Goal: Task Accomplishment & Management: Manage account settings

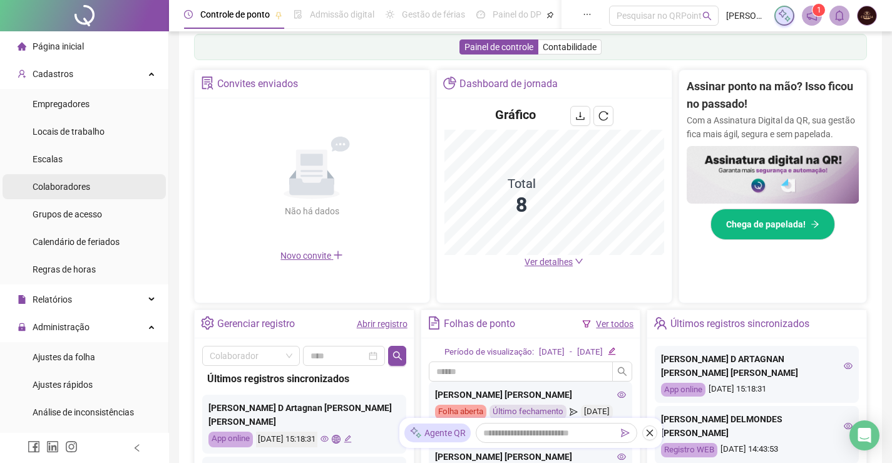
scroll to position [207, 0]
click at [64, 185] on span "Colaboradores" at bounding box center [62, 187] width 58 height 10
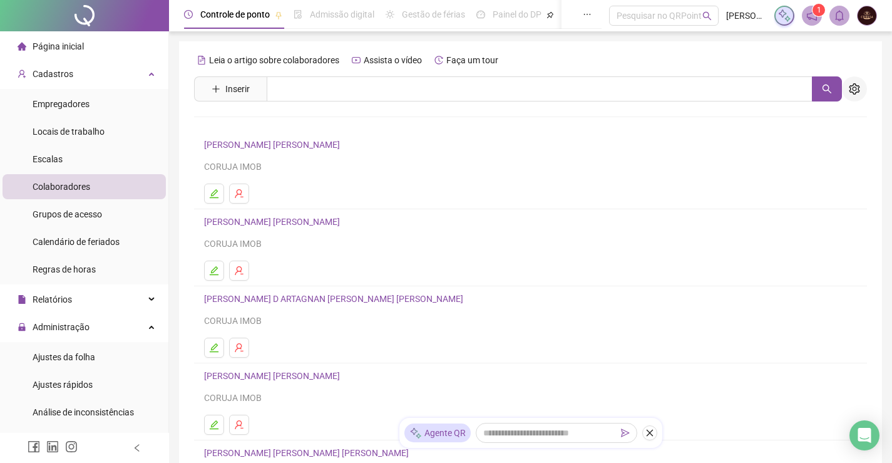
click at [862, 89] on button "button" at bounding box center [854, 88] width 25 height 25
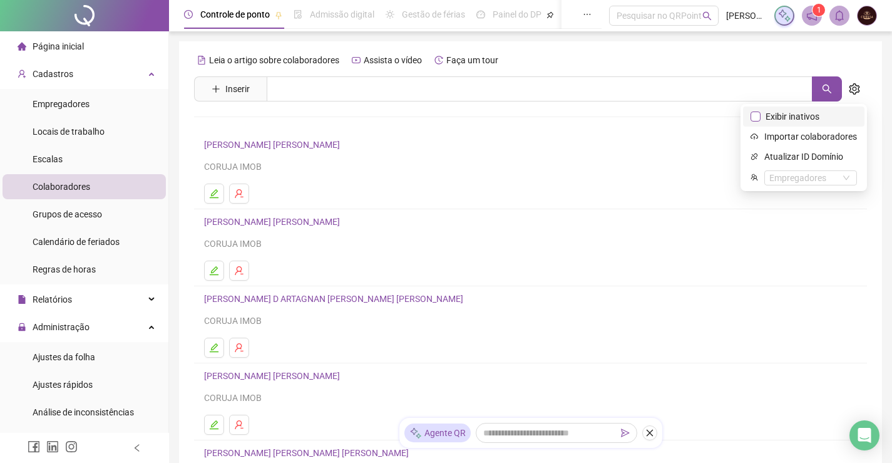
click at [821, 115] on span "Exibir inativos" at bounding box center [792, 117] width 64 height 14
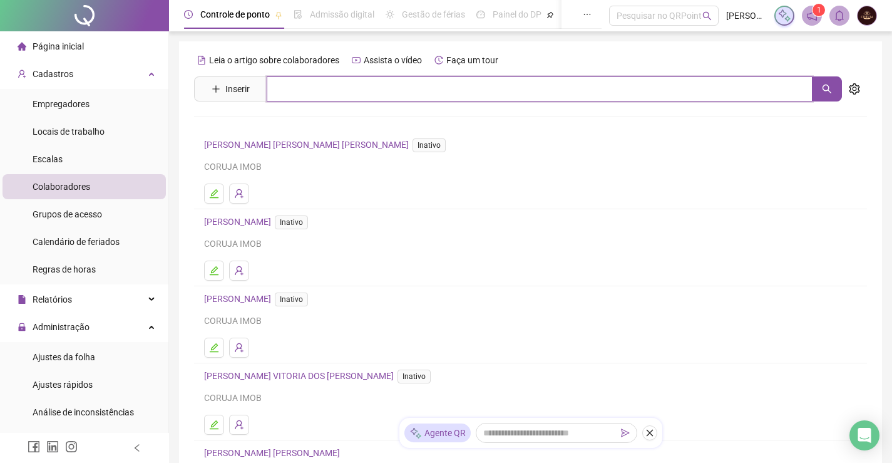
click at [402, 83] on input "text" at bounding box center [540, 88] width 546 height 25
click at [825, 87] on icon "search" at bounding box center [827, 89] width 10 height 10
type input "*****"
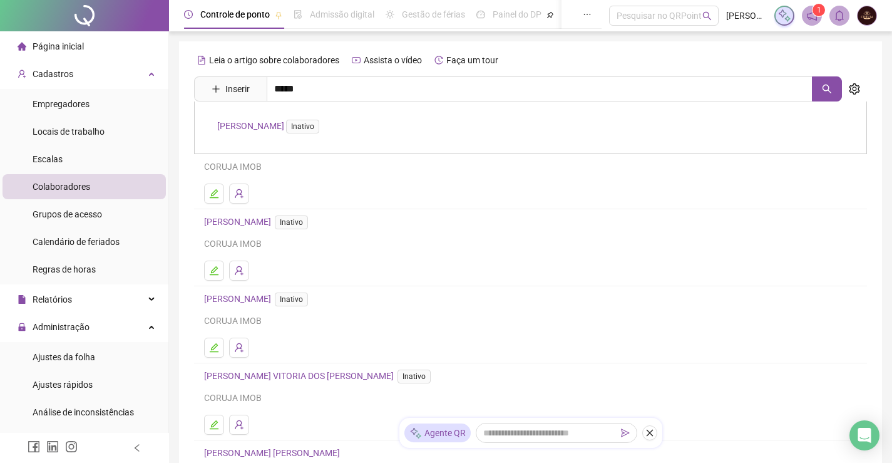
click at [247, 130] on link "[PERSON_NAME] Inativo" at bounding box center [270, 126] width 107 height 10
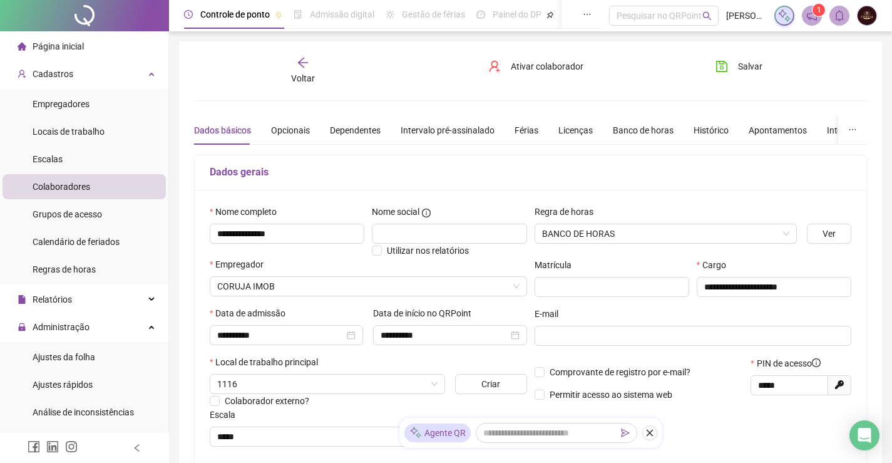
type input "*****"
click at [767, 131] on div "Apontamentos" at bounding box center [778, 130] width 58 height 14
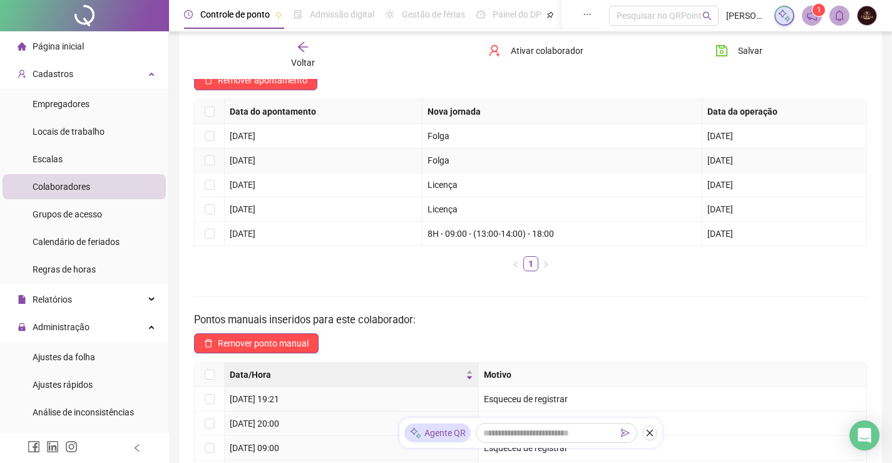
scroll to position [291, 0]
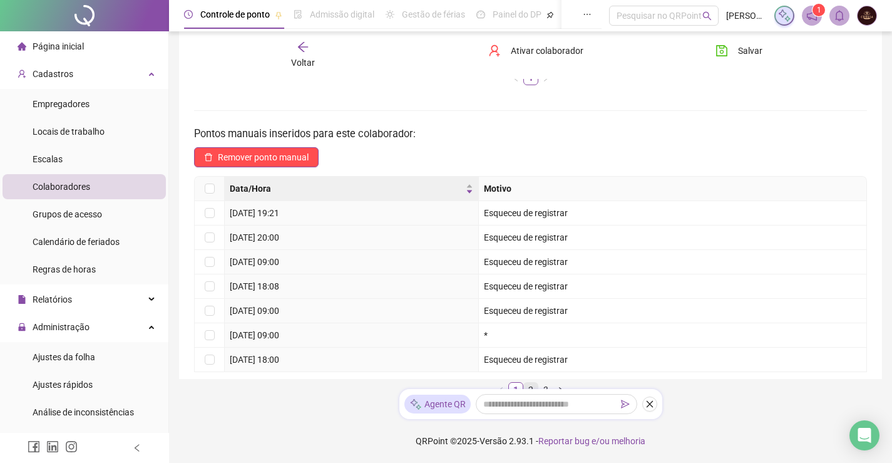
click at [533, 386] on link "2" at bounding box center [531, 389] width 14 height 14
click at [546, 386] on link "3" at bounding box center [546, 389] width 14 height 14
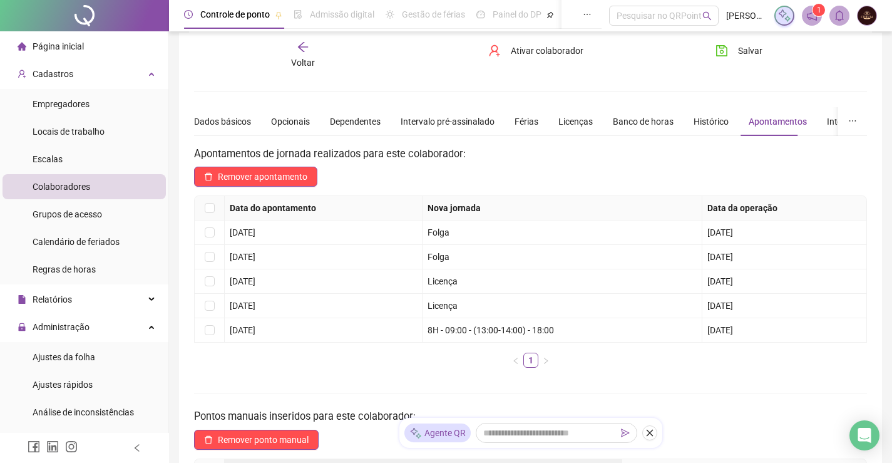
scroll to position [0, 0]
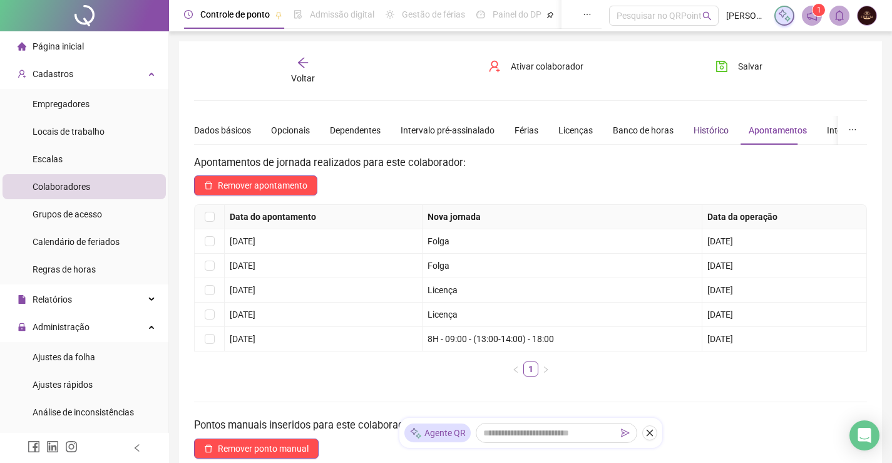
click at [704, 128] on div "Histórico" at bounding box center [711, 130] width 35 height 14
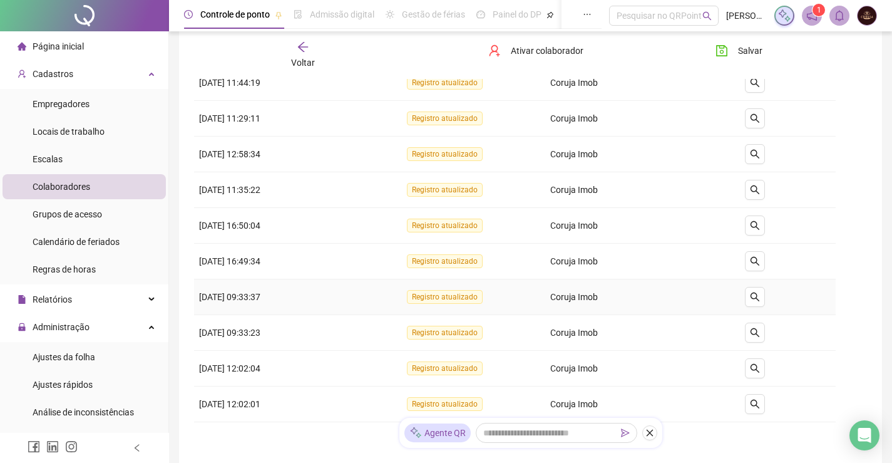
scroll to position [125, 0]
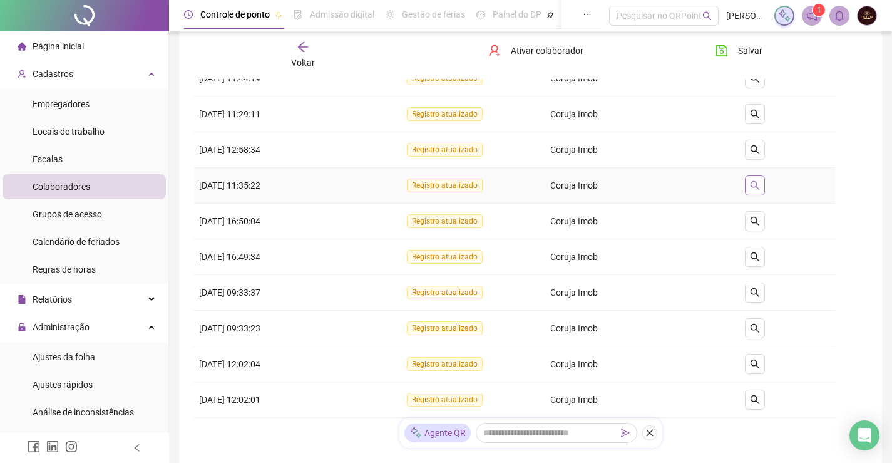
click at [748, 182] on button "button" at bounding box center [755, 185] width 20 height 20
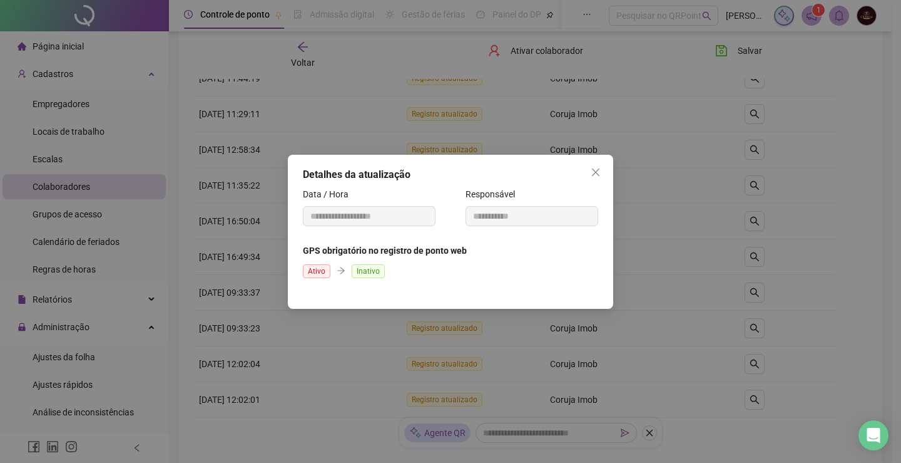
click at [595, 182] on div "**********" at bounding box center [450, 232] width 325 height 154
click at [596, 174] on icon "close" at bounding box center [596, 172] width 10 height 10
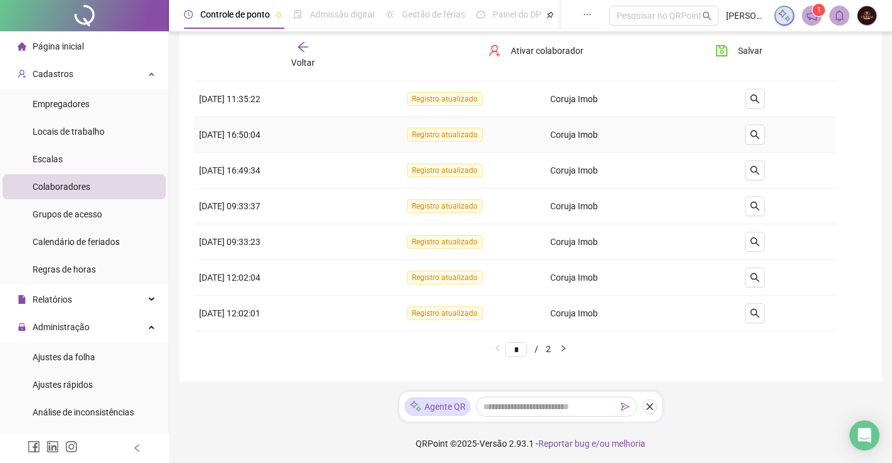
scroll to position [214, 0]
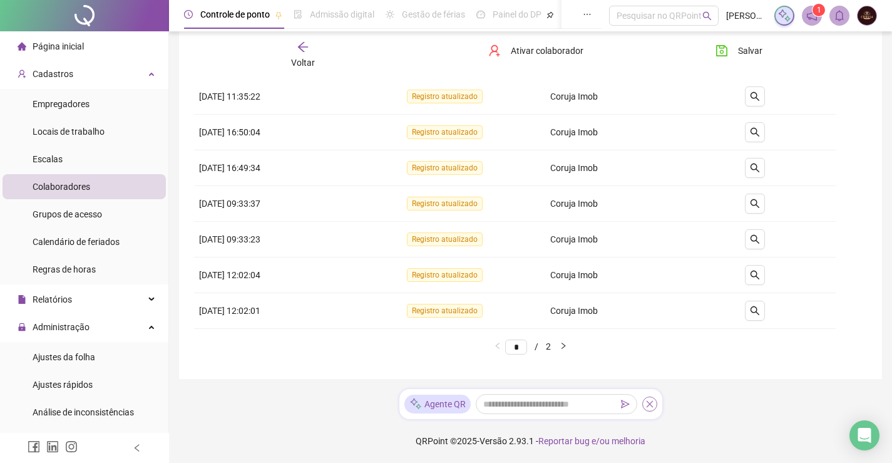
click at [652, 404] on icon "close" at bounding box center [649, 403] width 9 height 9
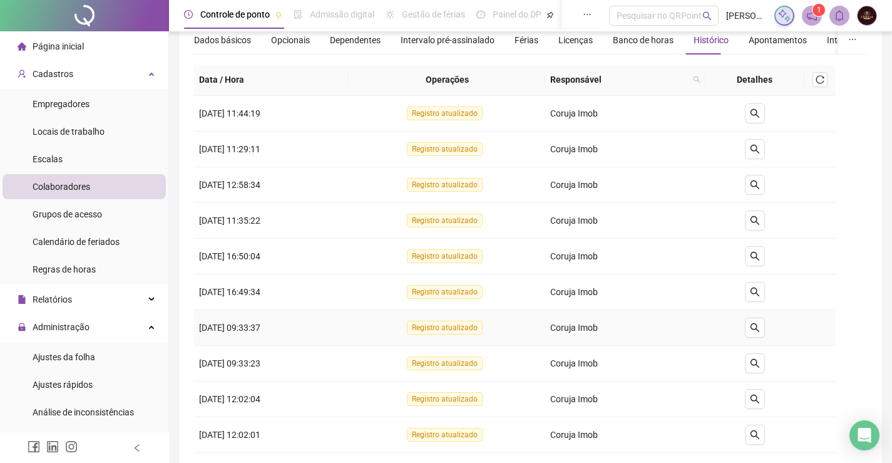
scroll to position [0, 0]
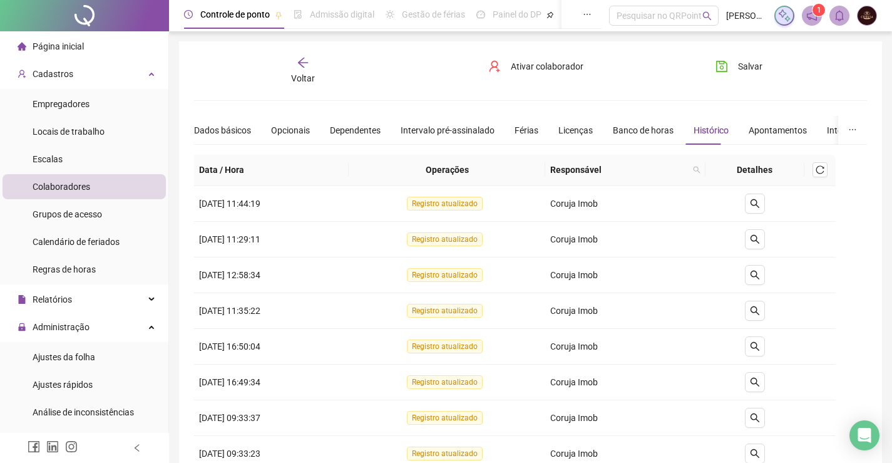
click at [73, 45] on span "Página inicial" at bounding box center [58, 46] width 51 height 10
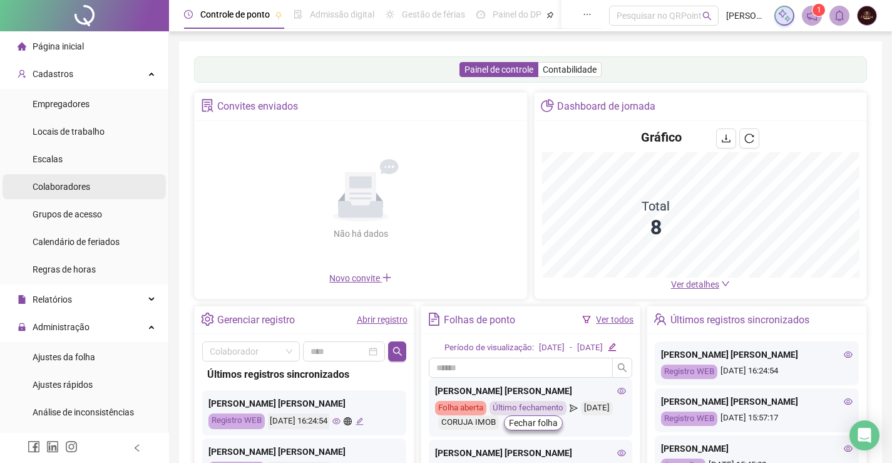
click at [58, 186] on span "Colaboradores" at bounding box center [62, 187] width 58 height 10
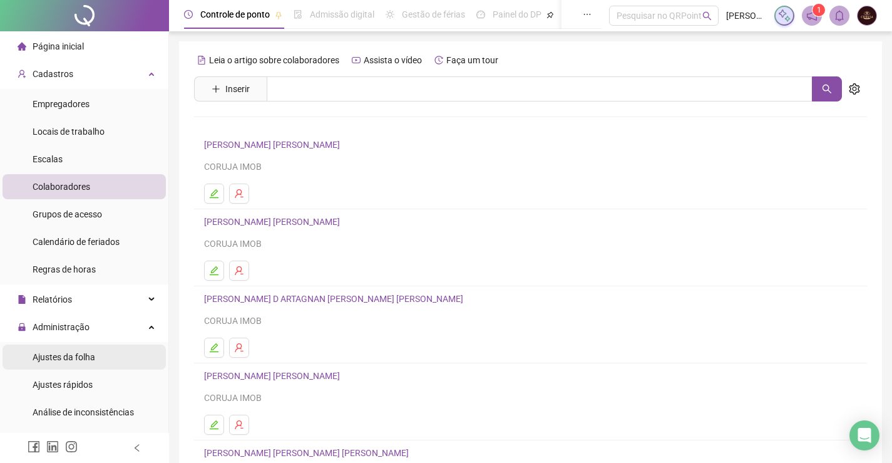
click at [70, 358] on span "Ajustes da folha" at bounding box center [64, 357] width 63 height 10
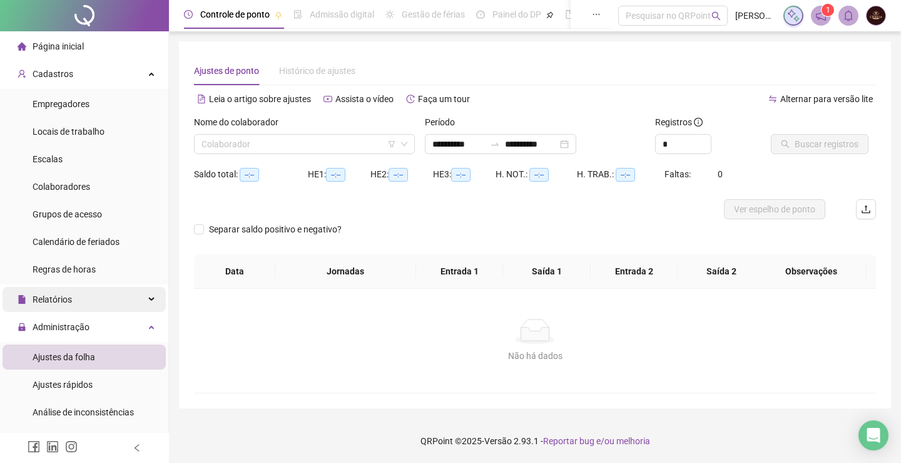
type input "**********"
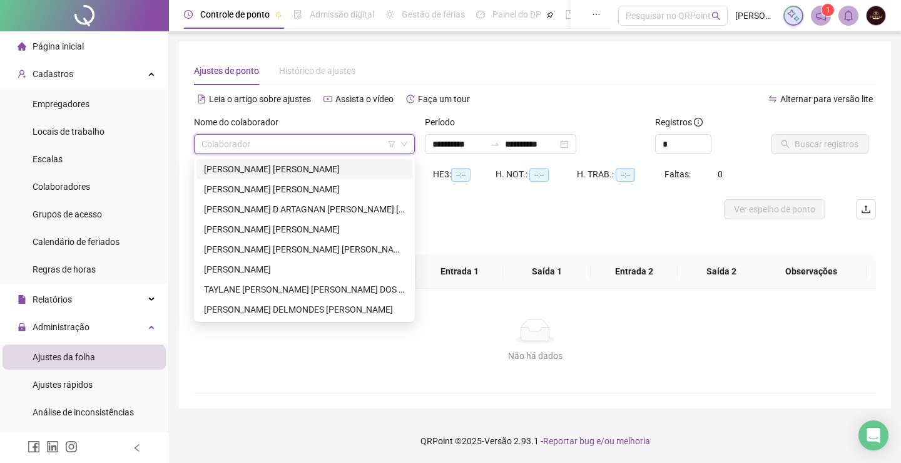
click at [282, 146] on input "search" at bounding box center [299, 144] width 195 height 19
click at [267, 191] on div "[PERSON_NAME] [PERSON_NAME]" at bounding box center [304, 189] width 201 height 14
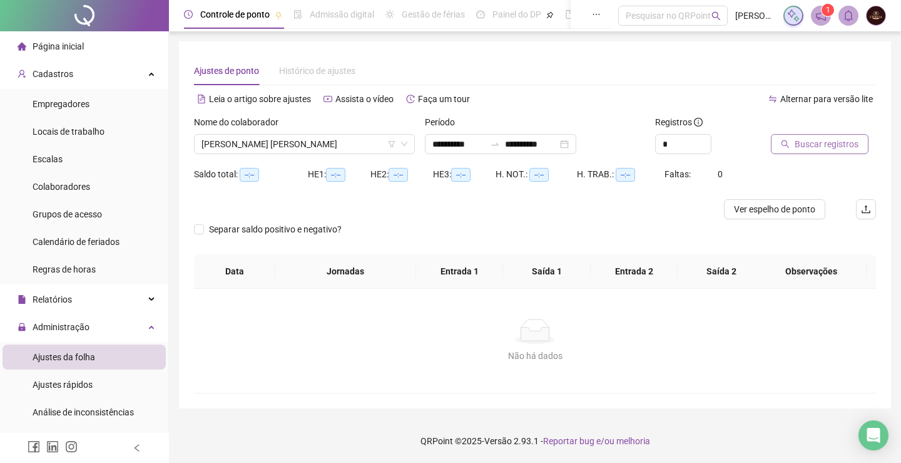
click at [829, 135] on button "Buscar registros" at bounding box center [820, 144] width 98 height 20
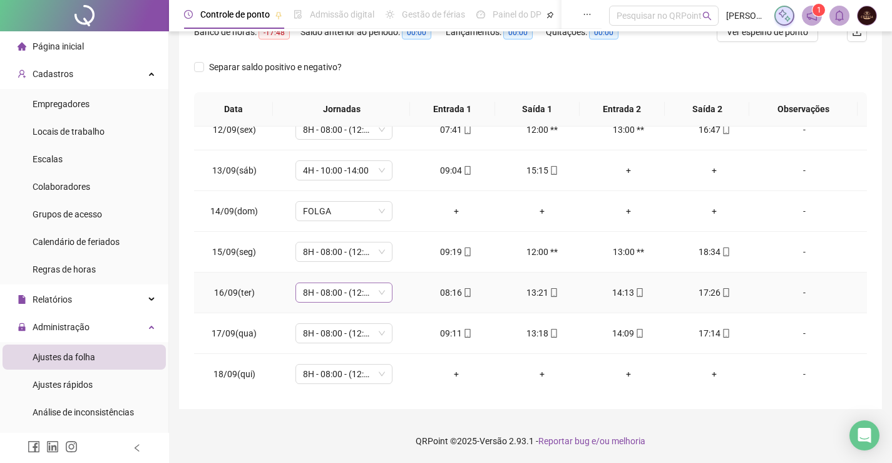
scroll to position [384, 0]
click at [69, 178] on div "Colaboradores" at bounding box center [62, 186] width 58 height 25
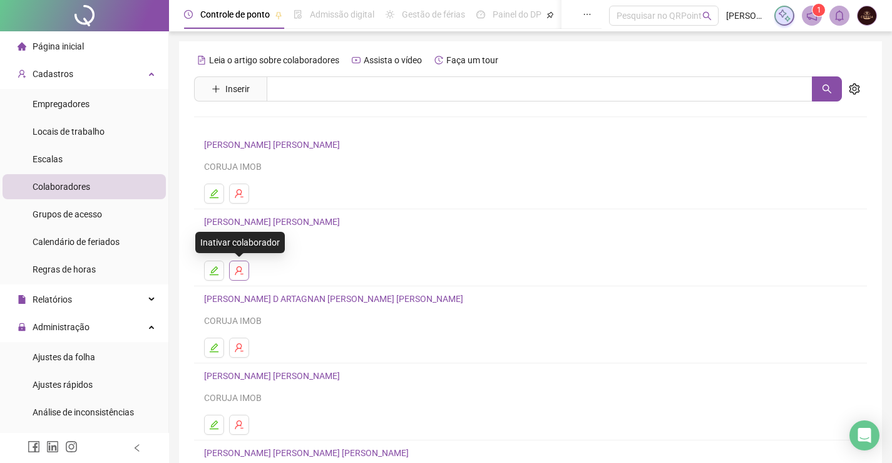
click at [242, 273] on icon "user-delete" at bounding box center [239, 270] width 10 height 10
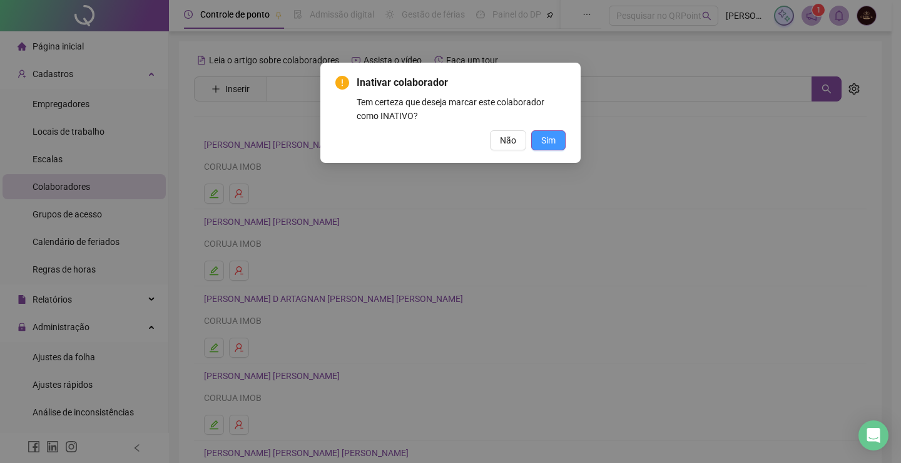
click at [548, 134] on span "Sim" at bounding box center [548, 140] width 14 height 14
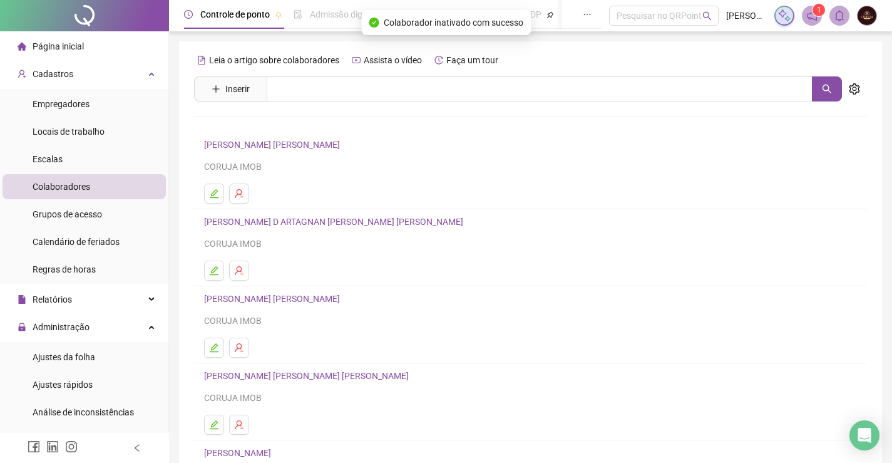
click at [64, 46] on span "Página inicial" at bounding box center [58, 46] width 51 height 10
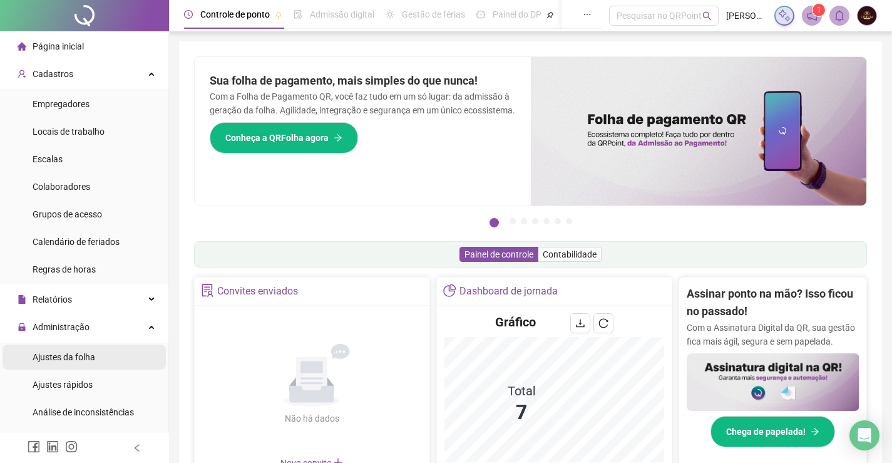
click at [66, 352] on span "Ajustes da folha" at bounding box center [64, 357] width 63 height 10
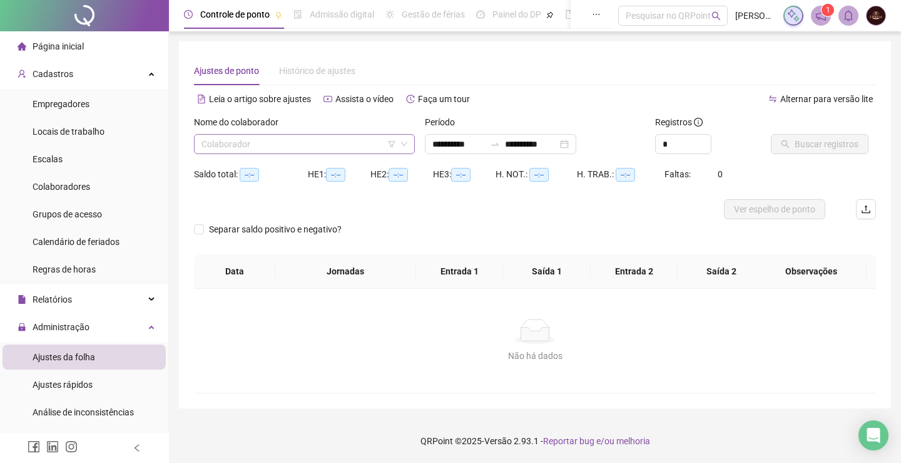
type input "**********"
click at [248, 142] on input "search" at bounding box center [299, 144] width 195 height 19
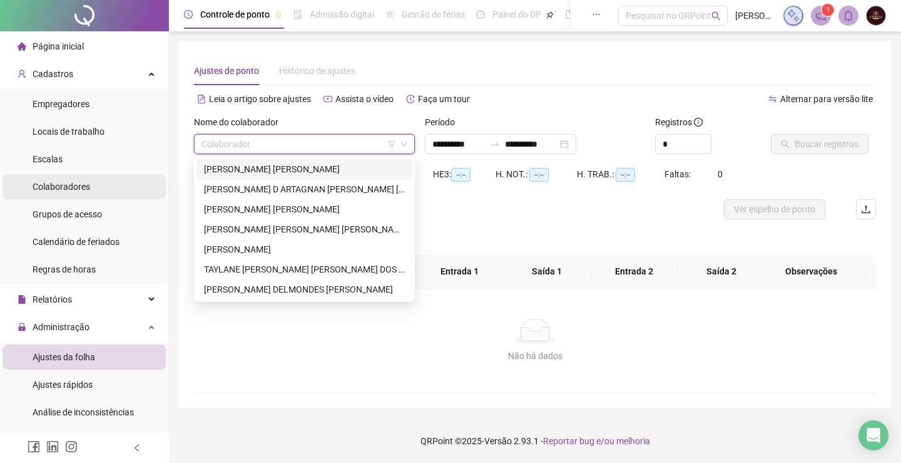
click at [67, 182] on span "Colaboradores" at bounding box center [62, 187] width 58 height 10
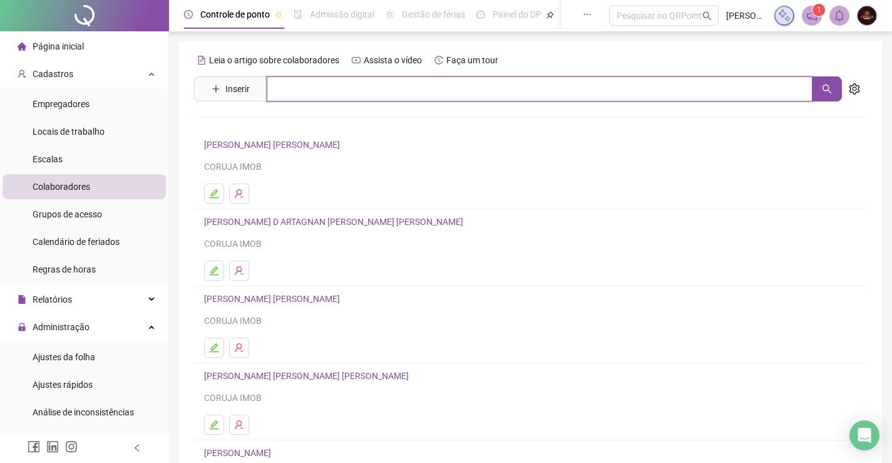
click at [305, 85] on input "text" at bounding box center [540, 88] width 546 height 25
click at [823, 92] on icon "search" at bounding box center [827, 89] width 10 height 10
type input "*****"
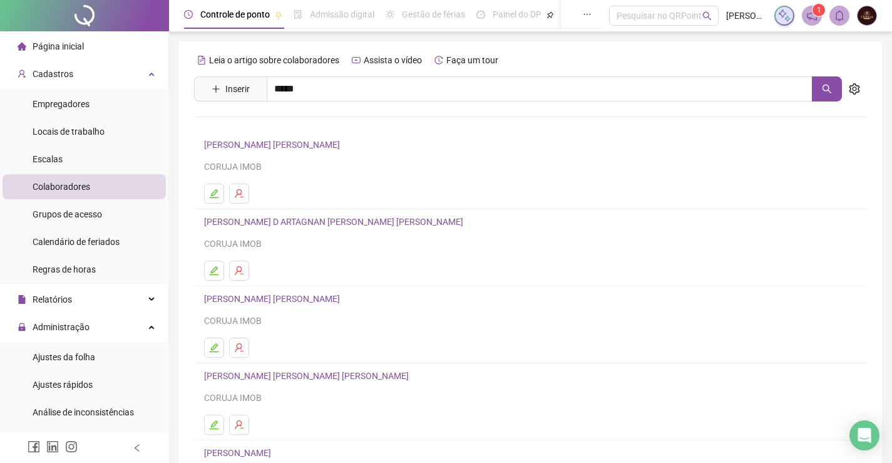
click at [274, 123] on link "[PERSON_NAME] [PERSON_NAME] Inativo" at bounding box center [305, 126] width 176 height 10
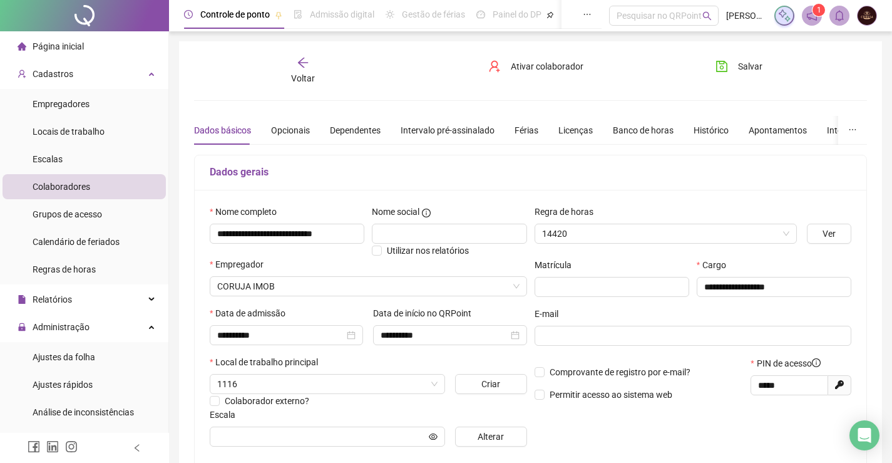
type input "**********"
click at [559, 69] on span "Ativar colaborador" at bounding box center [547, 66] width 73 height 14
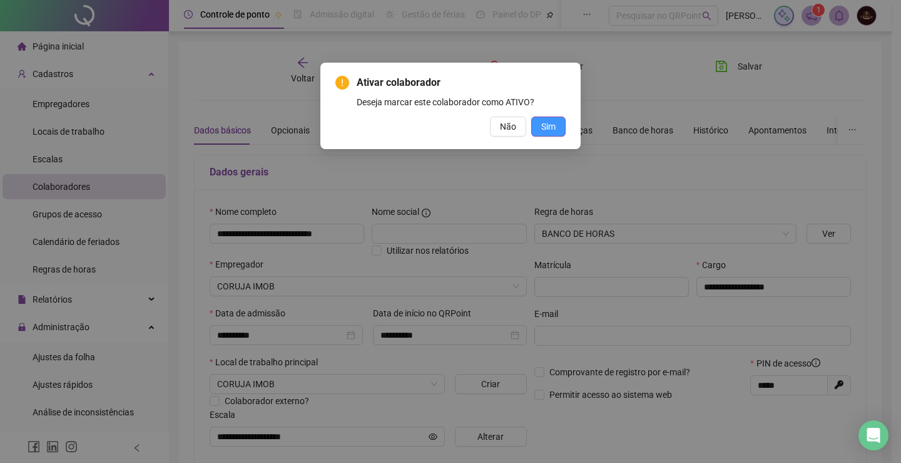
click at [562, 123] on button "Sim" at bounding box center [548, 126] width 34 height 20
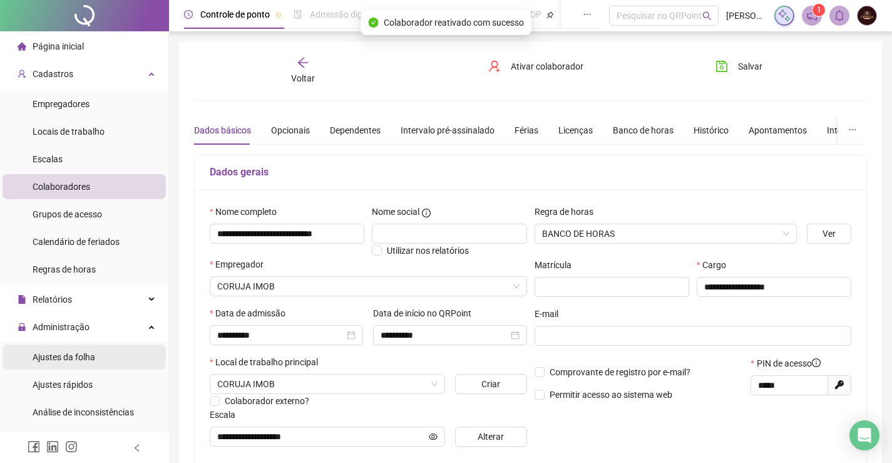
click at [74, 352] on span "Ajustes da folha" at bounding box center [64, 357] width 63 height 10
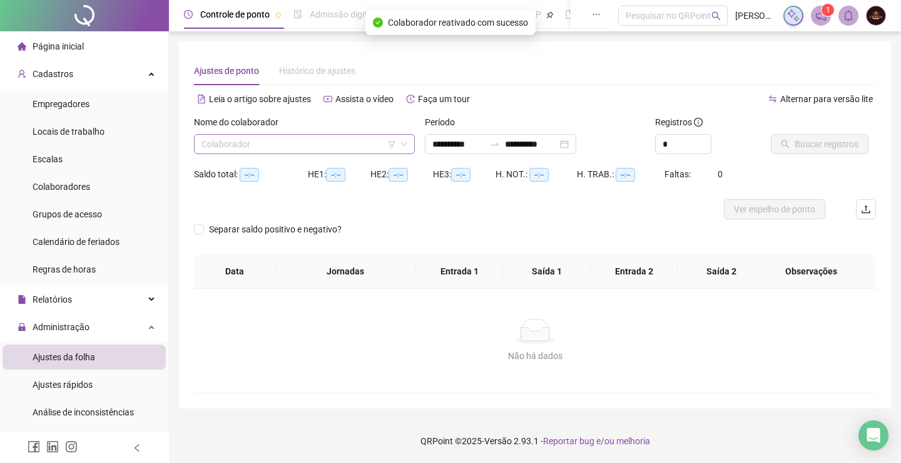
click at [282, 148] on input "search" at bounding box center [299, 144] width 195 height 19
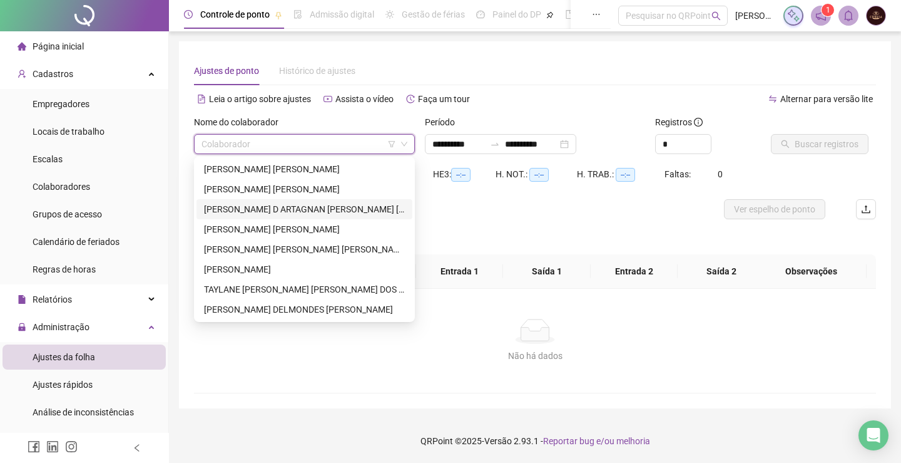
type input "**********"
click at [280, 193] on div "[PERSON_NAME] [PERSON_NAME]" at bounding box center [304, 189] width 201 height 14
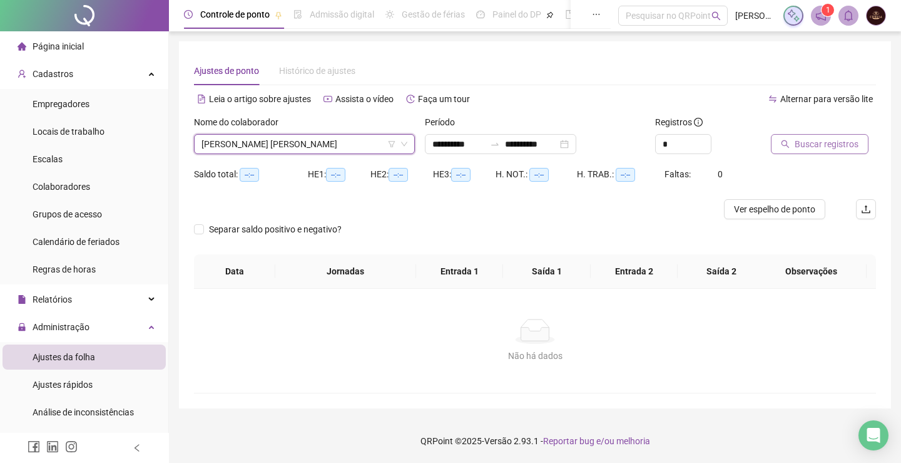
click at [796, 143] on span "Buscar registros" at bounding box center [827, 144] width 64 height 14
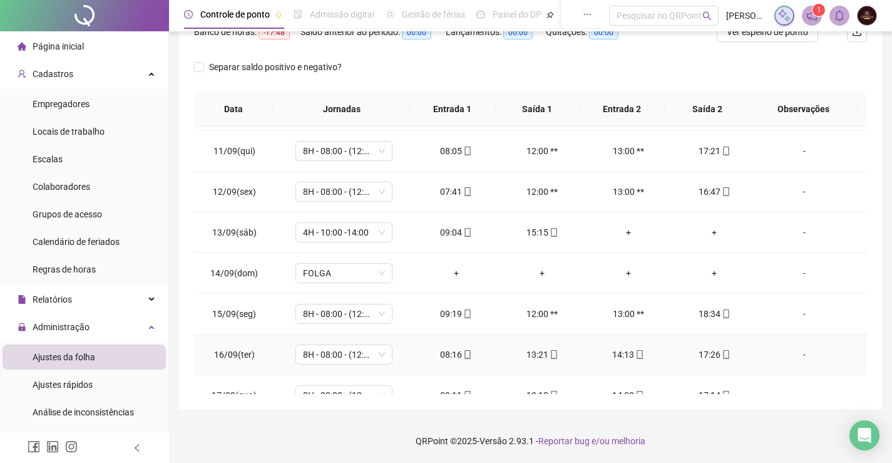
scroll to position [384, 0]
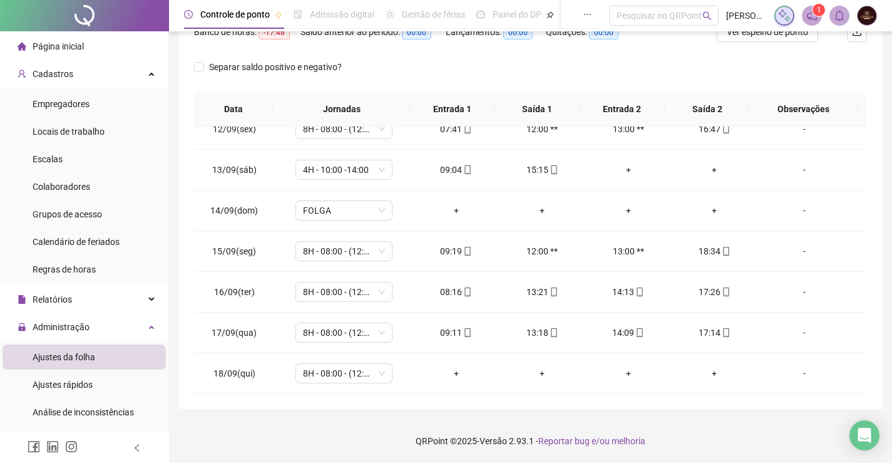
click at [66, 49] on span "Página inicial" at bounding box center [58, 46] width 51 height 10
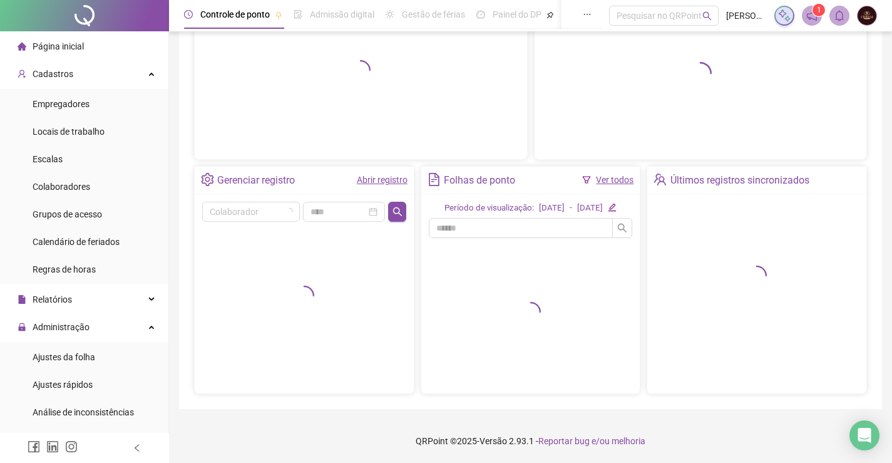
scroll to position [153, 0]
